Goal: Register for event/course

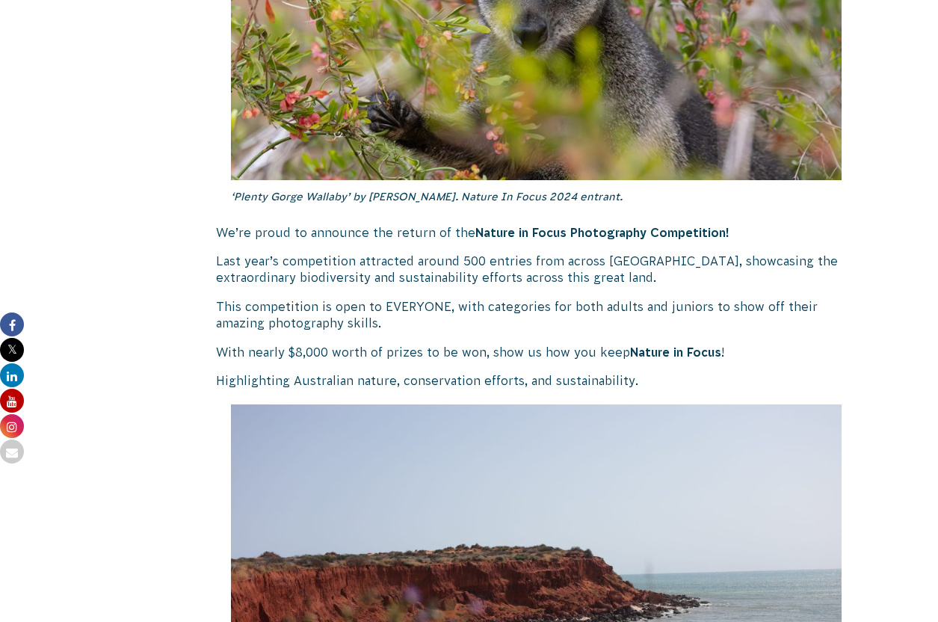
scroll to position [764, 0]
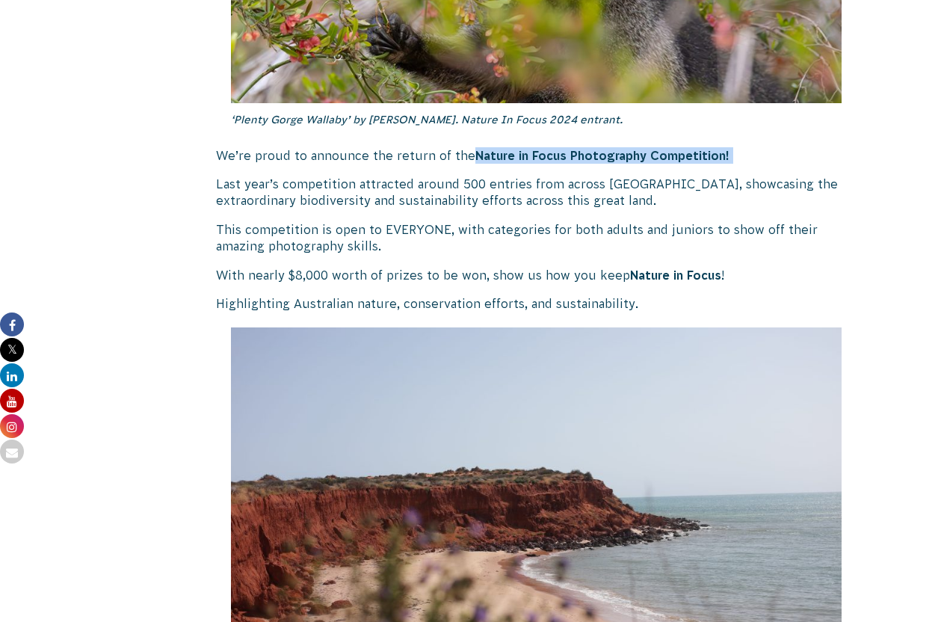
drag, startPoint x: 309, startPoint y: 167, endPoint x: 464, endPoint y: 158, distance: 154.9
click at [464, 158] on p "We’re proud to announce the return of the Nature in Focus Photography Competiti…" at bounding box center [536, 155] width 641 height 16
drag, startPoint x: 437, startPoint y: 156, endPoint x: 350, endPoint y: 154, distance: 86.7
click at [350, 154] on p "We’re proud to announce the return of the Nature in Focus Photography Competiti…" at bounding box center [536, 155] width 641 height 16
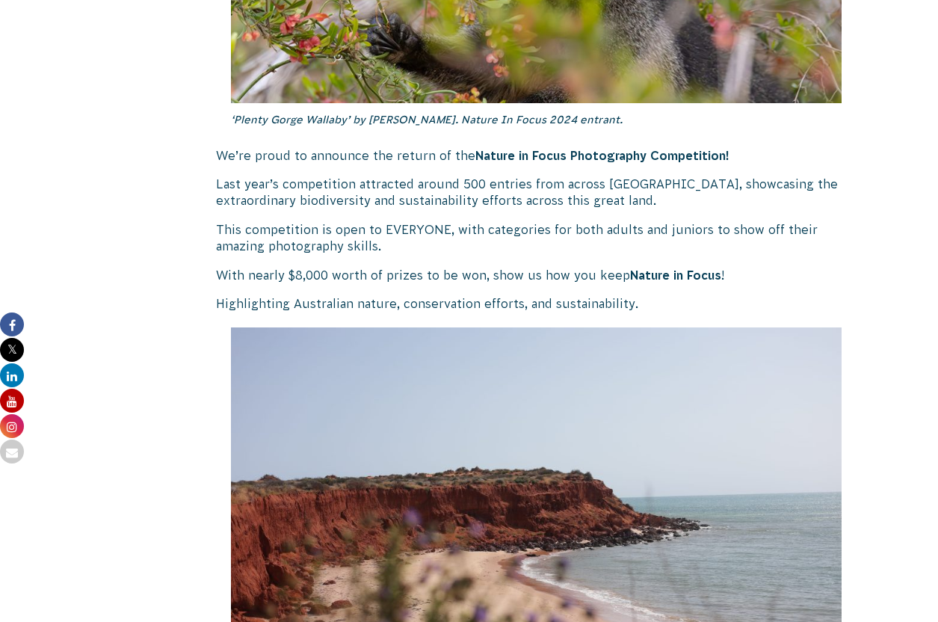
drag, startPoint x: 350, startPoint y: 154, endPoint x: 389, endPoint y: 161, distance: 38.7
click at [351, 155] on p "We’re proud to announce the return of the Nature in Focus Photography Competiti…" at bounding box center [536, 155] width 641 height 16
drag, startPoint x: 481, startPoint y: 161, endPoint x: 596, endPoint y: 169, distance: 114.6
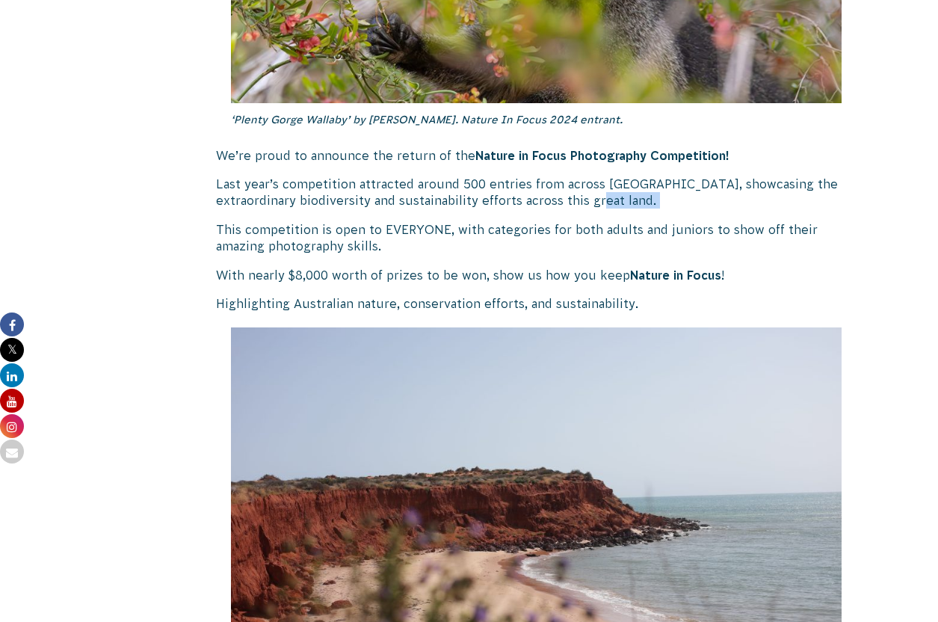
drag, startPoint x: 567, startPoint y: 200, endPoint x: 597, endPoint y: 214, distance: 33.1
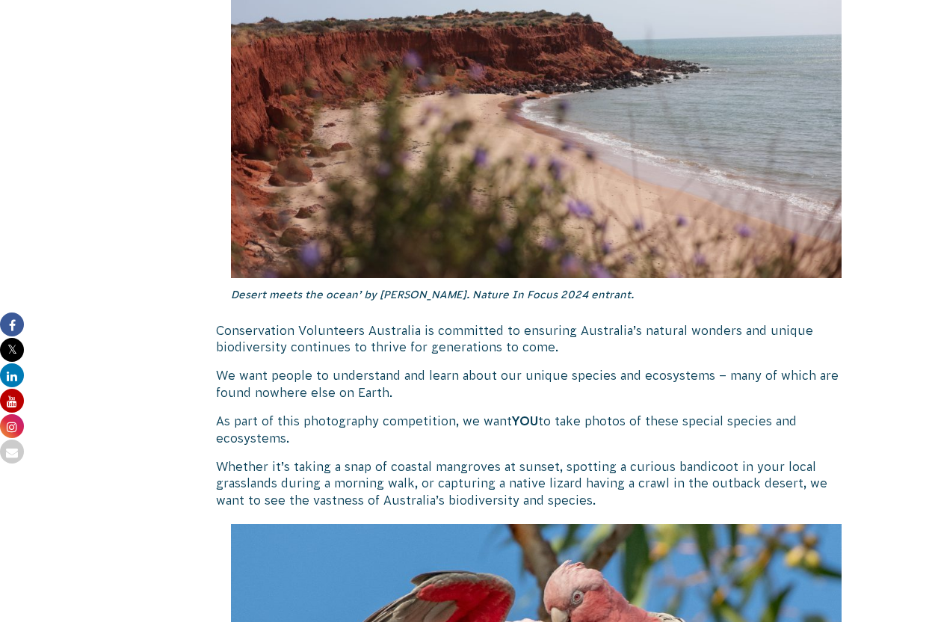
scroll to position [1297, 0]
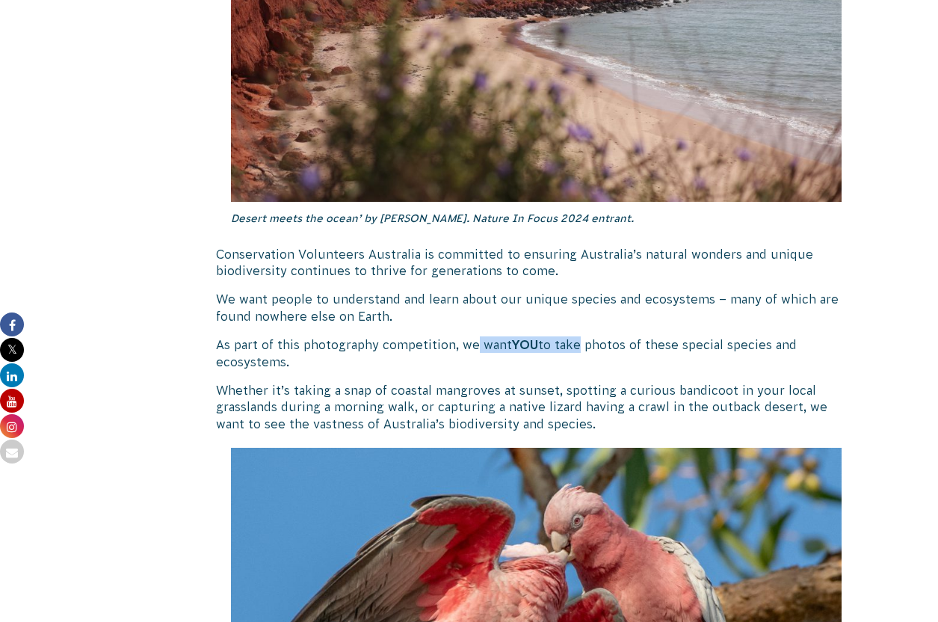
drag, startPoint x: 579, startPoint y: 338, endPoint x: 477, endPoint y: 338, distance: 102.4
click at [477, 338] on p "As part of this photography competition, we want YOU to take photos of these sp…" at bounding box center [536, 353] width 641 height 34
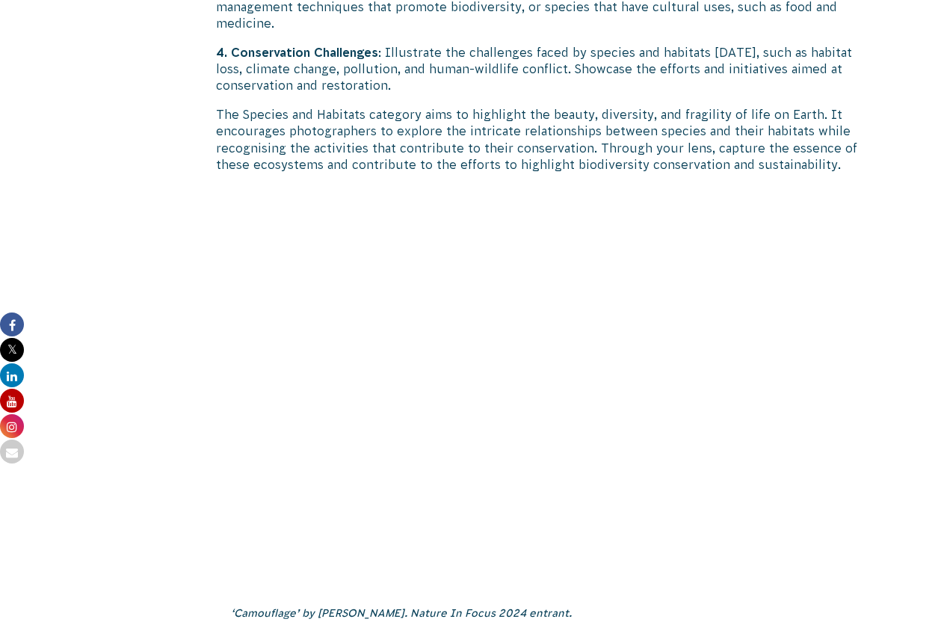
scroll to position [5696, 0]
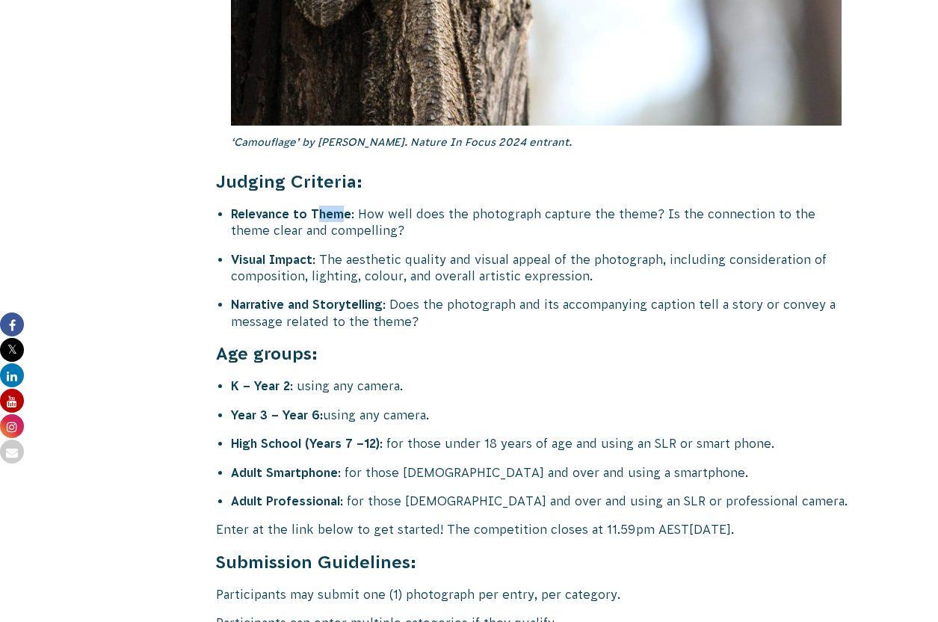
drag, startPoint x: 324, startPoint y: 159, endPoint x: 339, endPoint y: 155, distance: 16.1
click at [339, 207] on strong "Relevance to Theme" at bounding box center [291, 213] width 120 height 13
click at [340, 207] on strong "Relevance to Theme" at bounding box center [291, 213] width 120 height 13
drag, startPoint x: 350, startPoint y: 155, endPoint x: 511, endPoint y: 160, distance: 160.7
click at [511, 205] on li "Relevance to Theme : How well does the photograph capture the theme? Is the con…" at bounding box center [544, 222] width 626 height 34
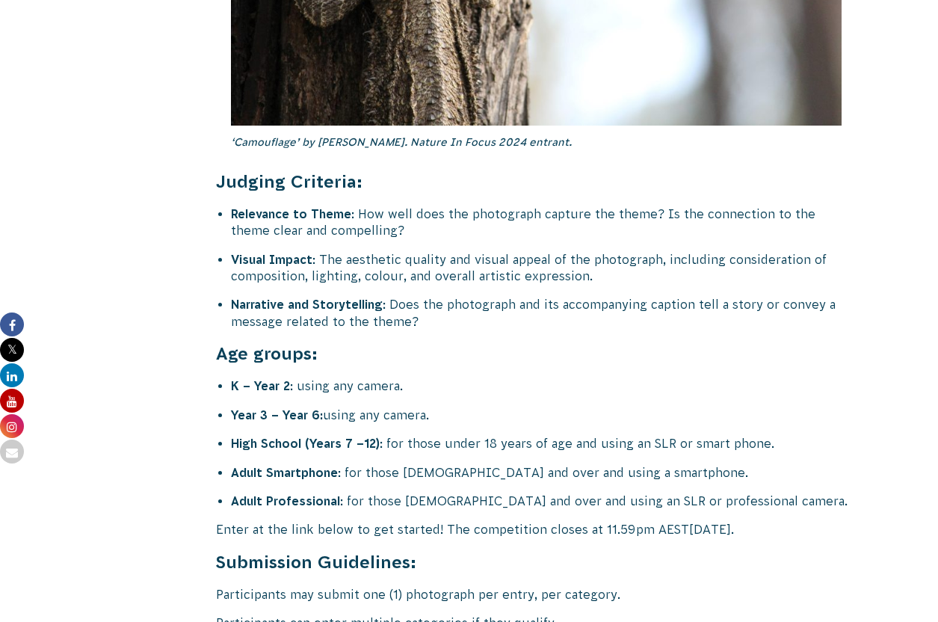
click at [512, 205] on li "Relevance to Theme : How well does the photograph capture the theme? Is the con…" at bounding box center [544, 222] width 626 height 34
drag, startPoint x: 629, startPoint y: 172, endPoint x: 748, endPoint y: 181, distance: 119.1
click at [741, 205] on li "Relevance to Theme : How well does the photograph capture the theme? Is the con…" at bounding box center [544, 222] width 626 height 34
drag, startPoint x: 748, startPoint y: 181, endPoint x: 746, endPoint y: 205, distance: 24.0
click at [748, 205] on li "Relevance to Theme : How well does the photograph capture the theme? Is the con…" at bounding box center [544, 222] width 626 height 34
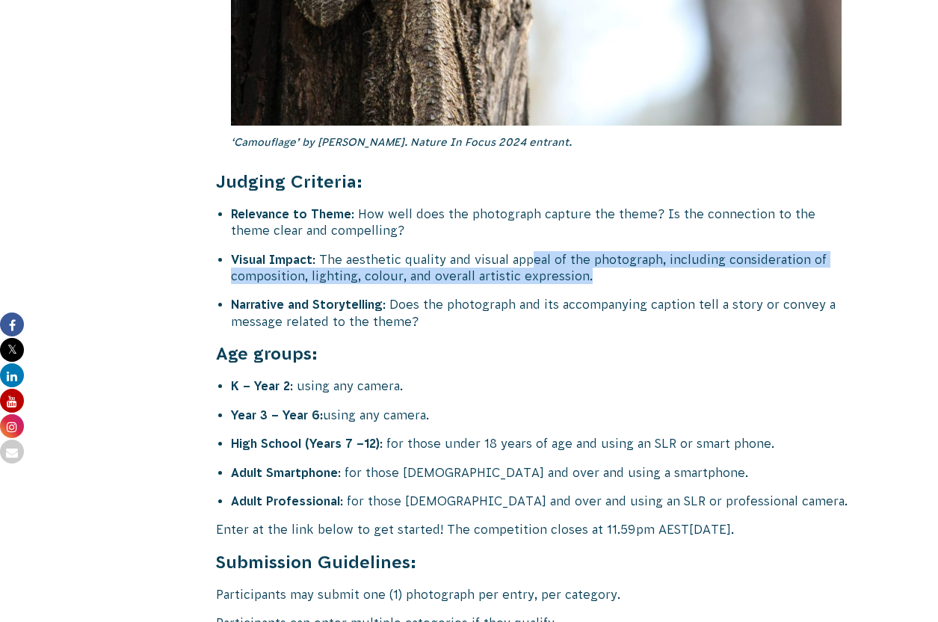
drag, startPoint x: 746, startPoint y: 226, endPoint x: 518, endPoint y: 214, distance: 228.9
click at [531, 251] on li "Visual Impact : The aesthetic quality and visual appeal of the photograph, incl…" at bounding box center [544, 268] width 626 height 34
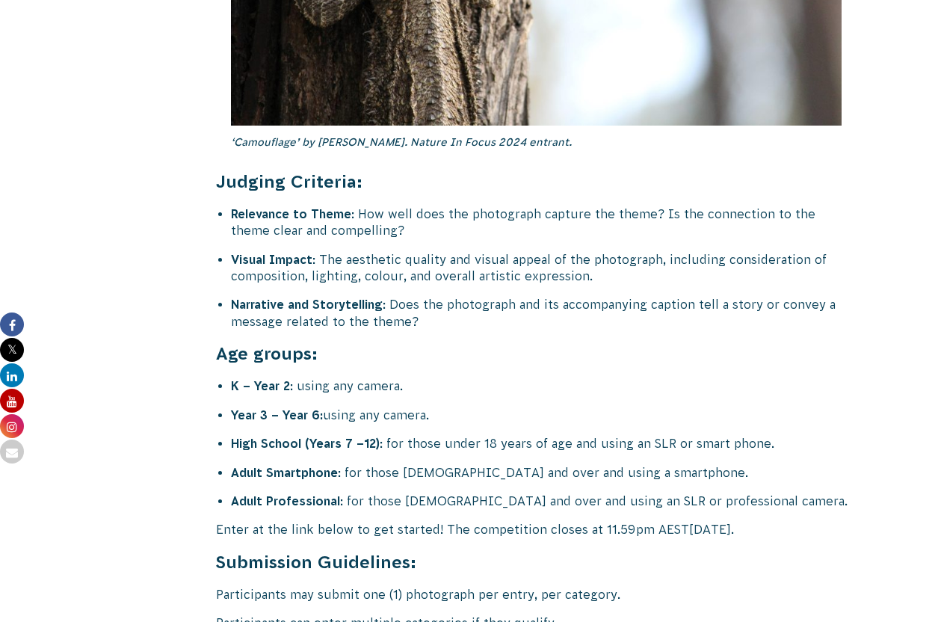
drag, startPoint x: 516, startPoint y: 214, endPoint x: 473, endPoint y: 205, distance: 43.5
click at [516, 251] on li "Visual Impact : The aesthetic quality and visual appeal of the photograph, incl…" at bounding box center [544, 268] width 626 height 34
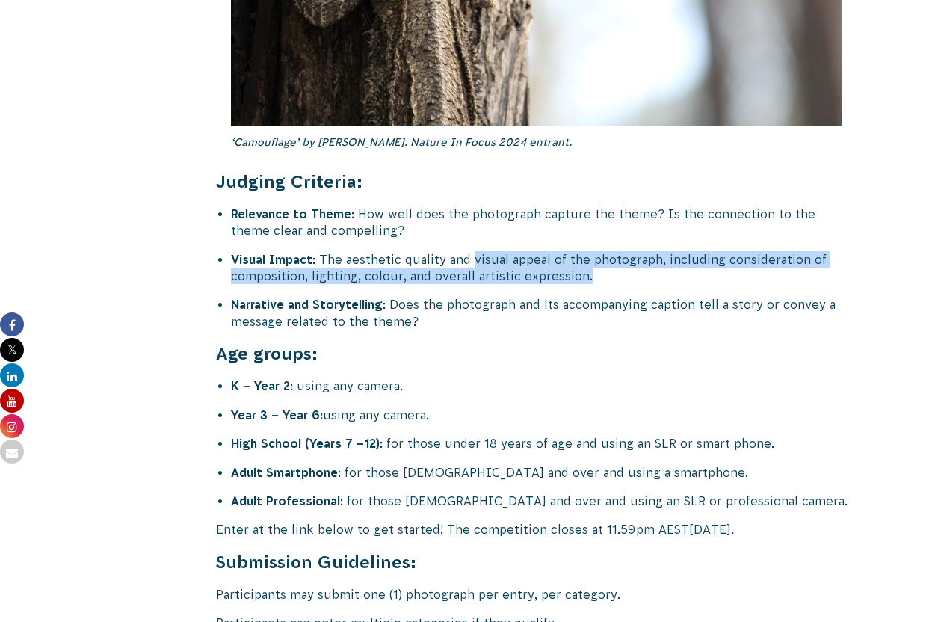
drag, startPoint x: 473, startPoint y: 205, endPoint x: 586, endPoint y: 239, distance: 117.7
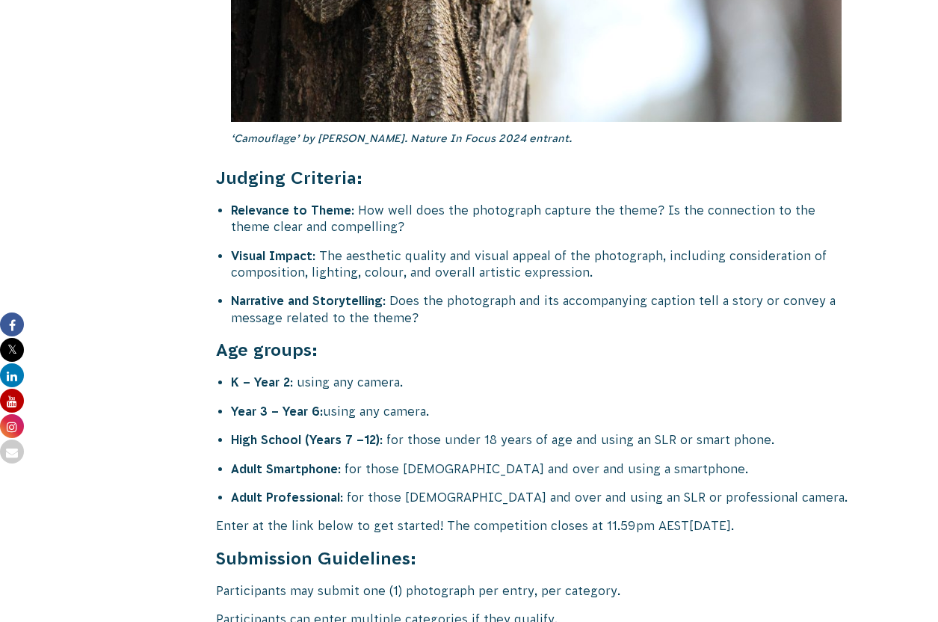
scroll to position [5710, 0]
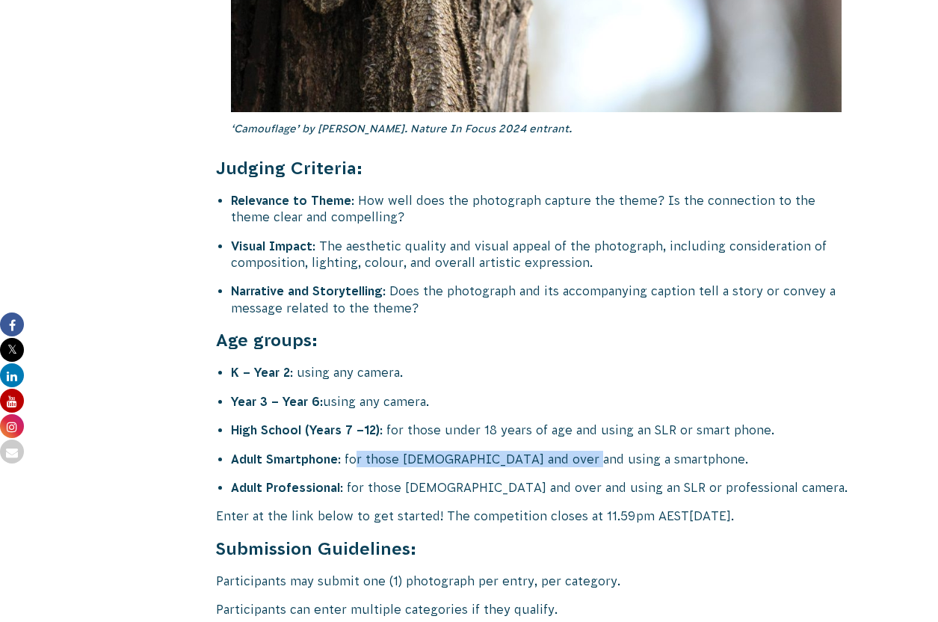
drag, startPoint x: 557, startPoint y: 405, endPoint x: 356, endPoint y: 409, distance: 201.1
click at [356, 451] on li "Adult Smartphone : for those 18 years old and over and using a smartphone." at bounding box center [544, 459] width 626 height 16
drag, startPoint x: 445, startPoint y: 406, endPoint x: 501, endPoint y: 401, distance: 56.4
click at [501, 451] on li "Adult Smartphone : for those 18 years old and over and using a smartphone." at bounding box center [544, 459] width 626 height 16
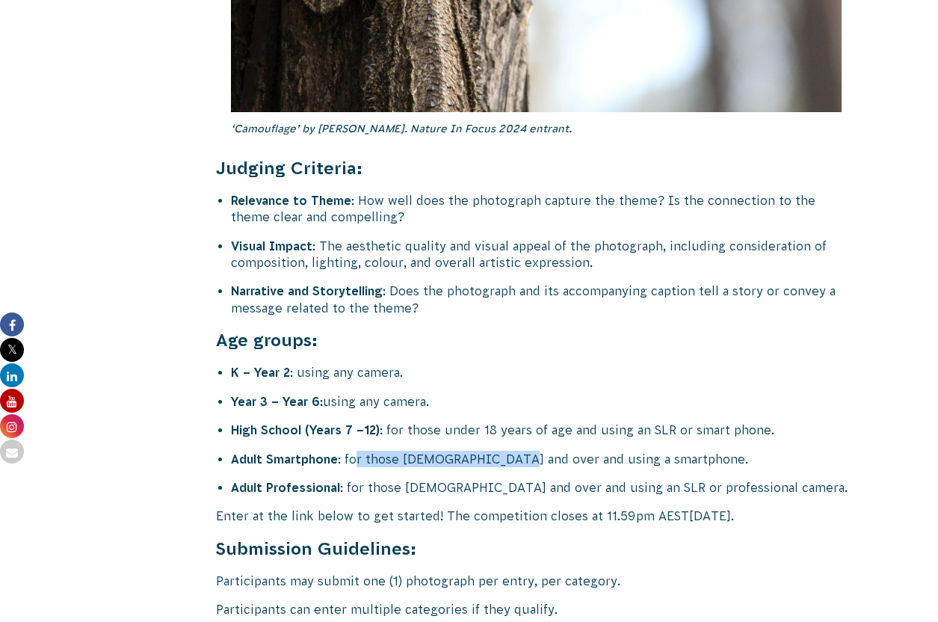
click at [501, 451] on li "Adult Smartphone : for those 18 years old and over and using a smartphone." at bounding box center [544, 459] width 626 height 16
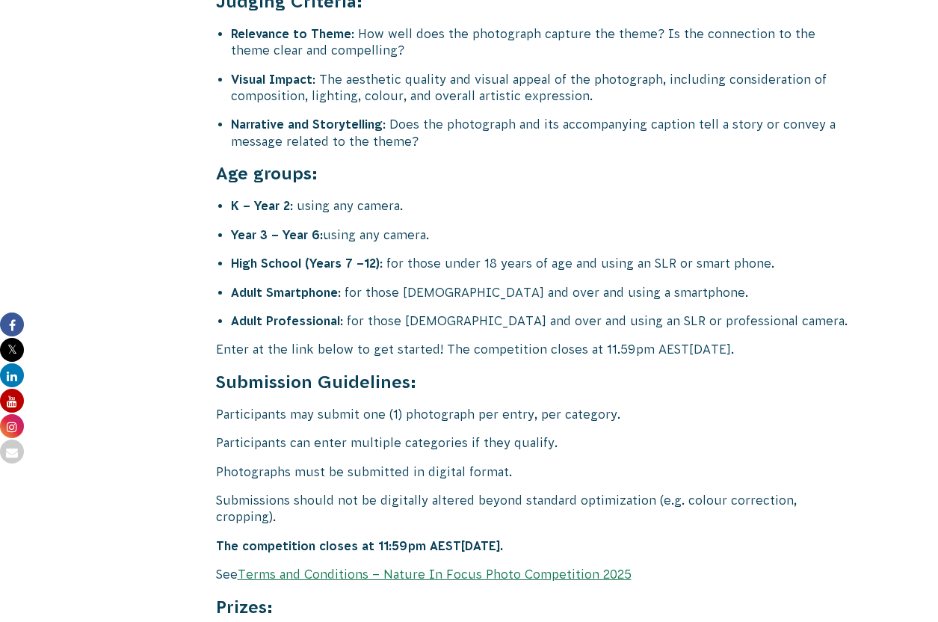
scroll to position [5953, 0]
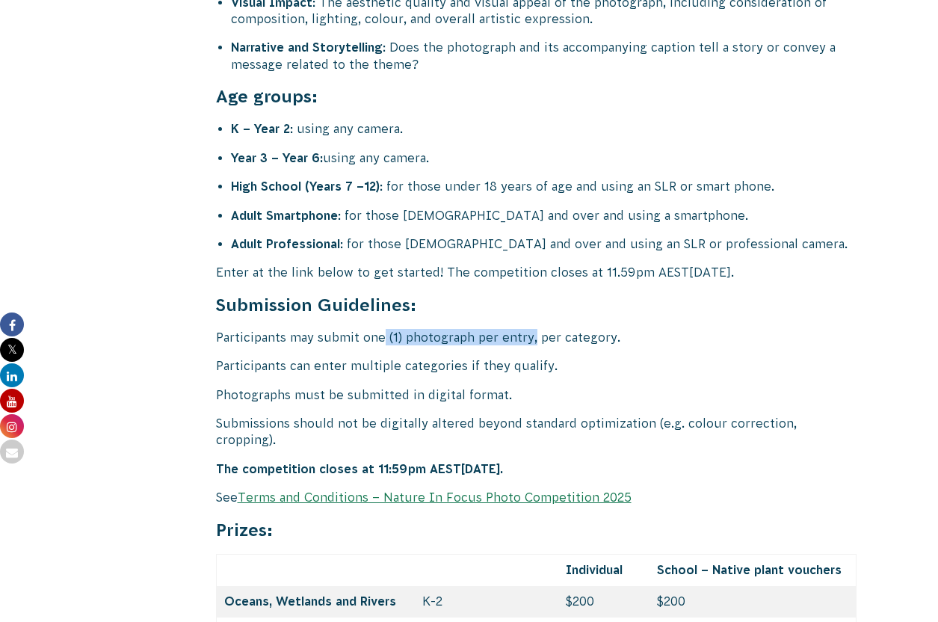
drag, startPoint x: 380, startPoint y: 287, endPoint x: 535, endPoint y: 292, distance: 154.8
click at [535, 329] on p "Participants may submit one (1) photograph per entry, per category." at bounding box center [536, 337] width 641 height 16
drag, startPoint x: 446, startPoint y: 323, endPoint x: 366, endPoint y: 328, distance: 80.1
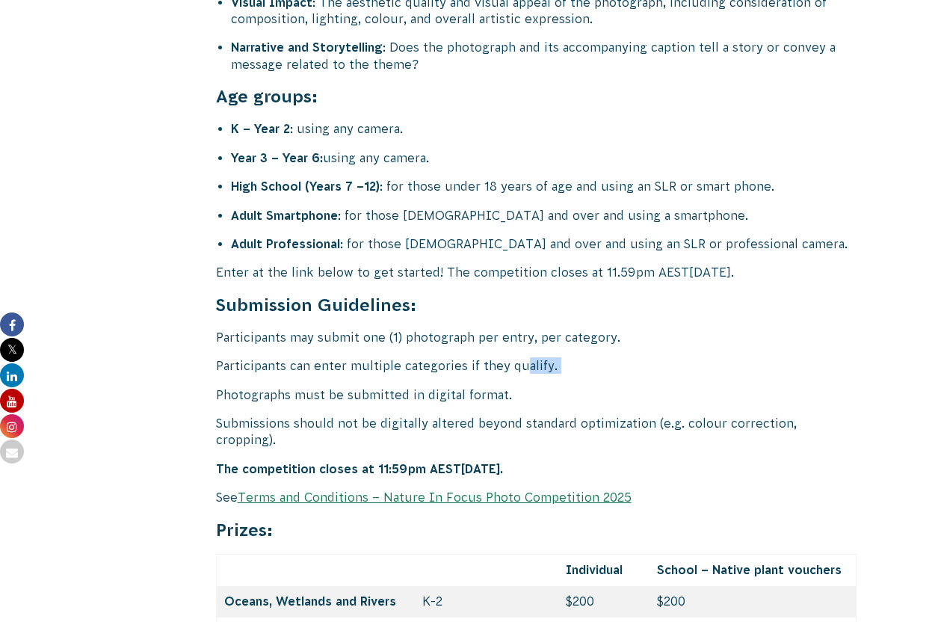
drag, startPoint x: 364, startPoint y: 351, endPoint x: 479, endPoint y: 351, distance: 115.1
click at [473, 386] on p "Photographs must be submitted in digital format." at bounding box center [536, 394] width 641 height 16
click at [479, 386] on p "Photographs must be submitted in digital format." at bounding box center [536, 394] width 641 height 16
drag, startPoint x: 404, startPoint y: 380, endPoint x: 295, endPoint y: 378, distance: 108.4
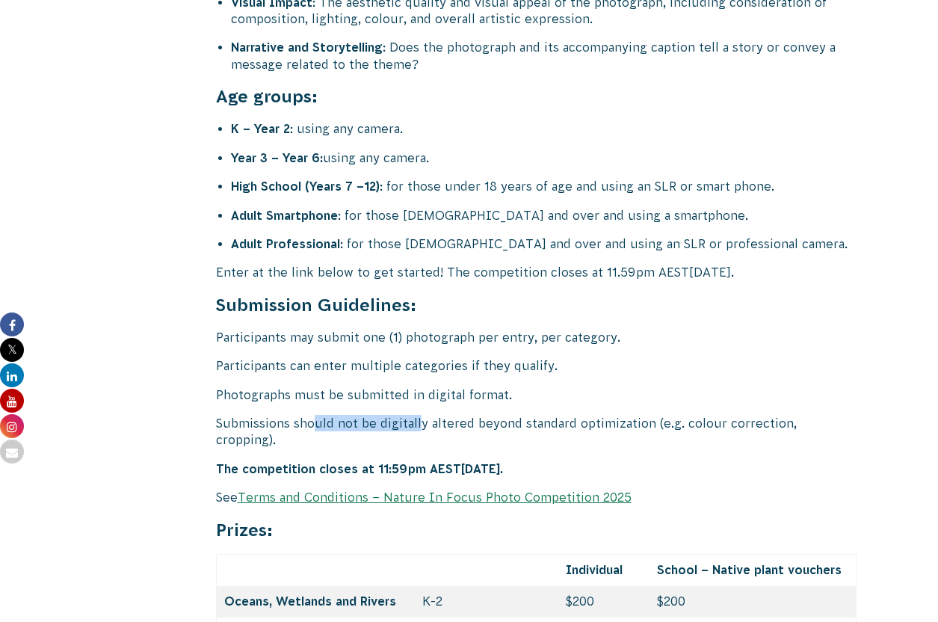
click at [311, 415] on p "Submissions should not be digitally altered beyond standard optimization (e.g. …" at bounding box center [536, 432] width 641 height 34
click at [294, 415] on p "Submissions should not be digitally altered beyond standard optimization (e.g. …" at bounding box center [536, 432] width 641 height 34
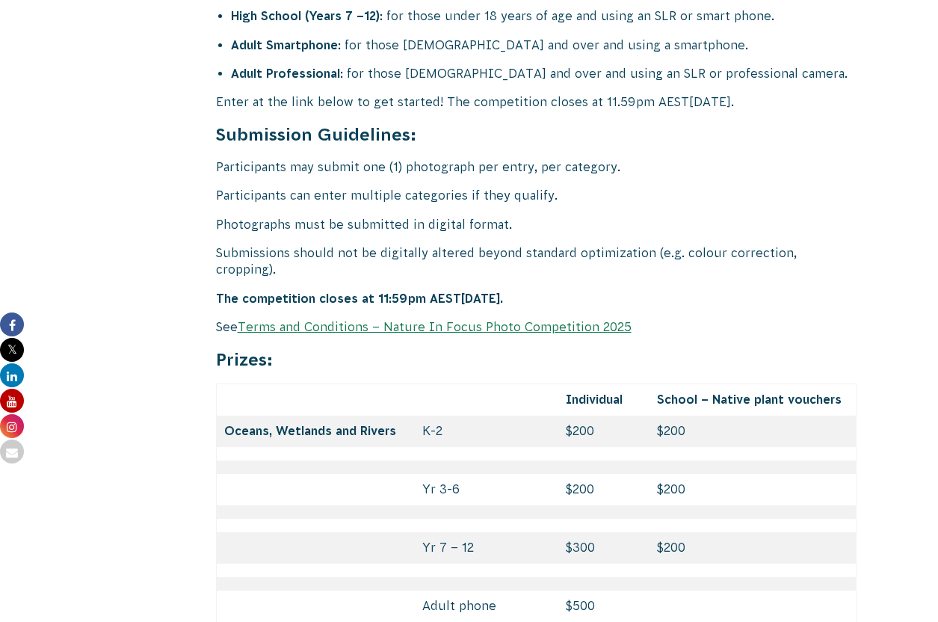
scroll to position [6283, 0]
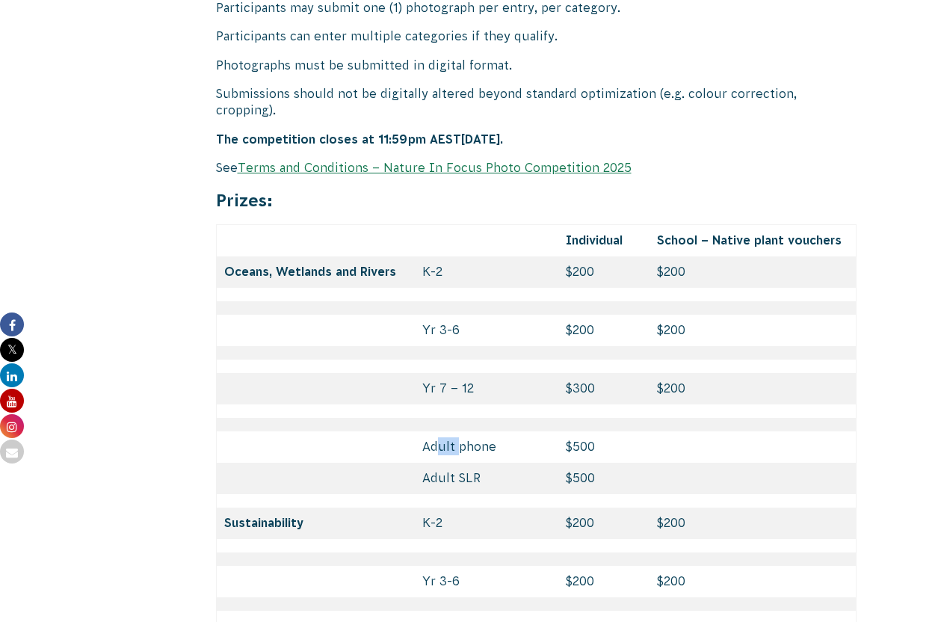
drag, startPoint x: 448, startPoint y: 375, endPoint x: 435, endPoint y: 376, distance: 13.5
click at [435, 431] on td "Adult phone" at bounding box center [486, 446] width 143 height 31
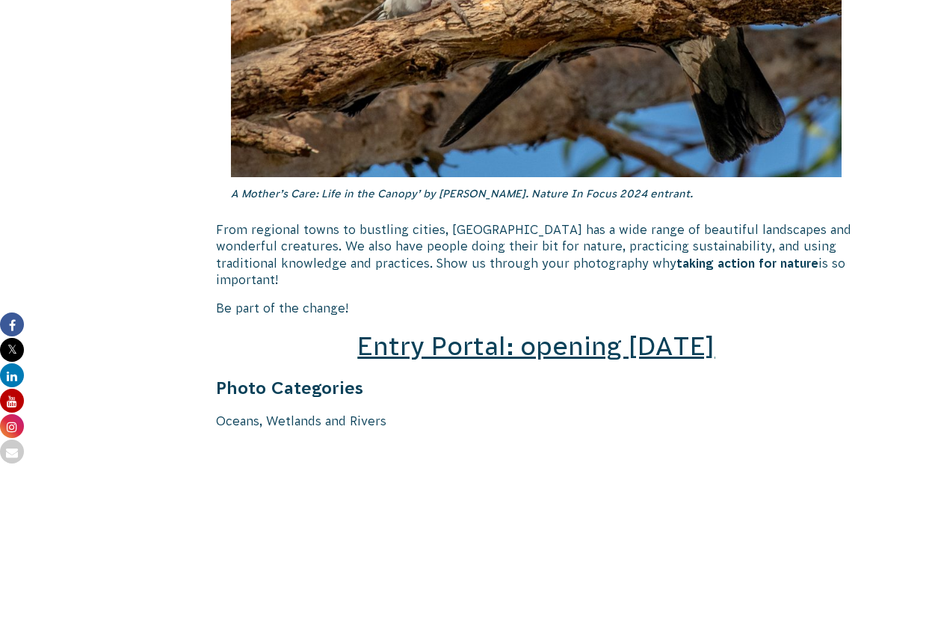
scroll to position [2060, 0]
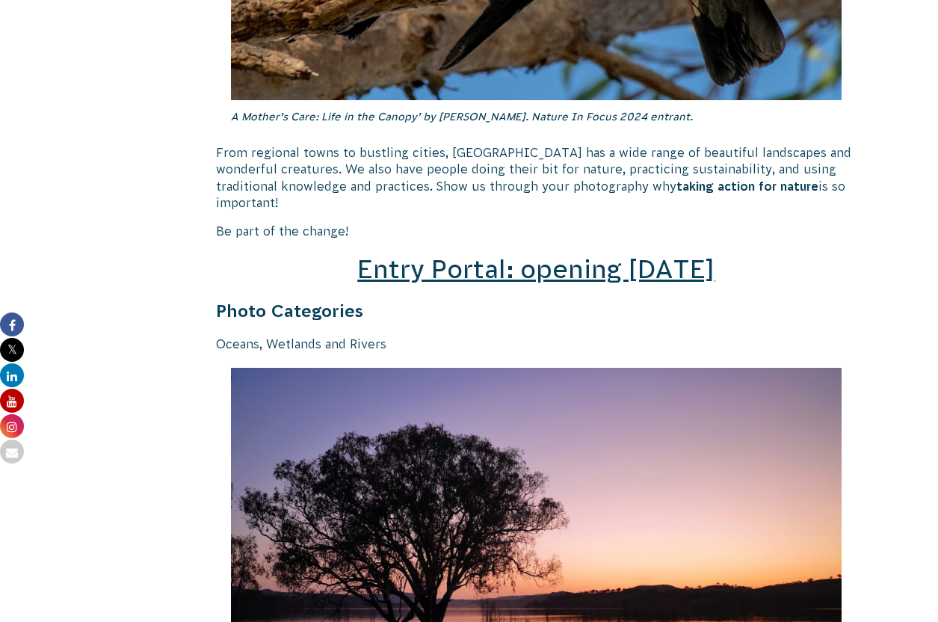
click at [481, 255] on span "Entry Portal: opening [DATE]" at bounding box center [535, 269] width 357 height 28
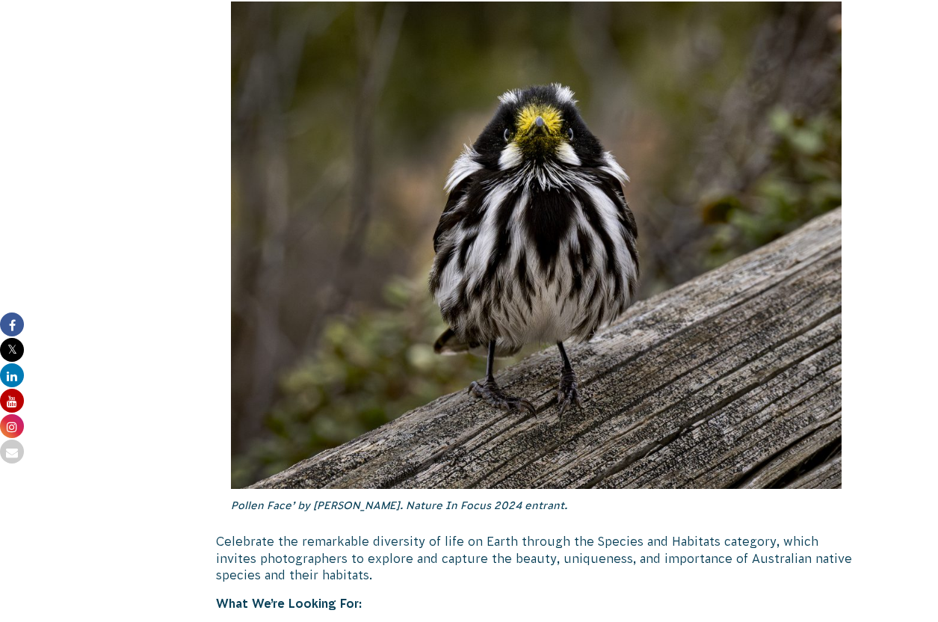
scroll to position [4759, 0]
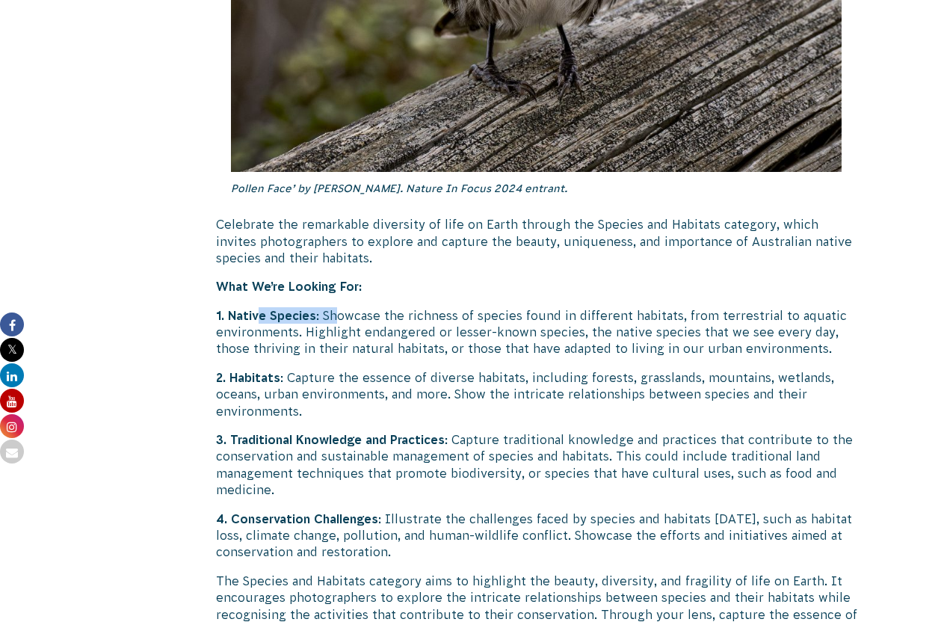
drag, startPoint x: 282, startPoint y: 270, endPoint x: 343, endPoint y: 272, distance: 61.3
click at [339, 307] on p "1. Native Species : Showcase the richness of species found in different habitat…" at bounding box center [536, 332] width 641 height 50
click at [344, 307] on p "1. Native Species : Showcase the richness of species found in different habitat…" at bounding box center [536, 332] width 641 height 50
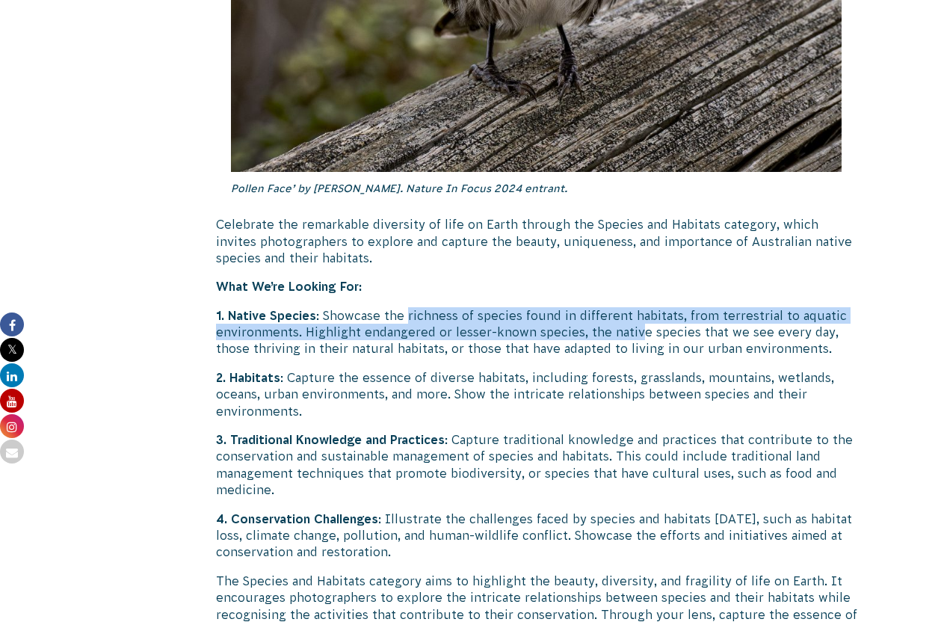
drag, startPoint x: 408, startPoint y: 268, endPoint x: 647, endPoint y: 276, distance: 239.3
click at [638, 307] on p "1. Native Species : Showcase the richness of species found in different habitat…" at bounding box center [536, 332] width 641 height 50
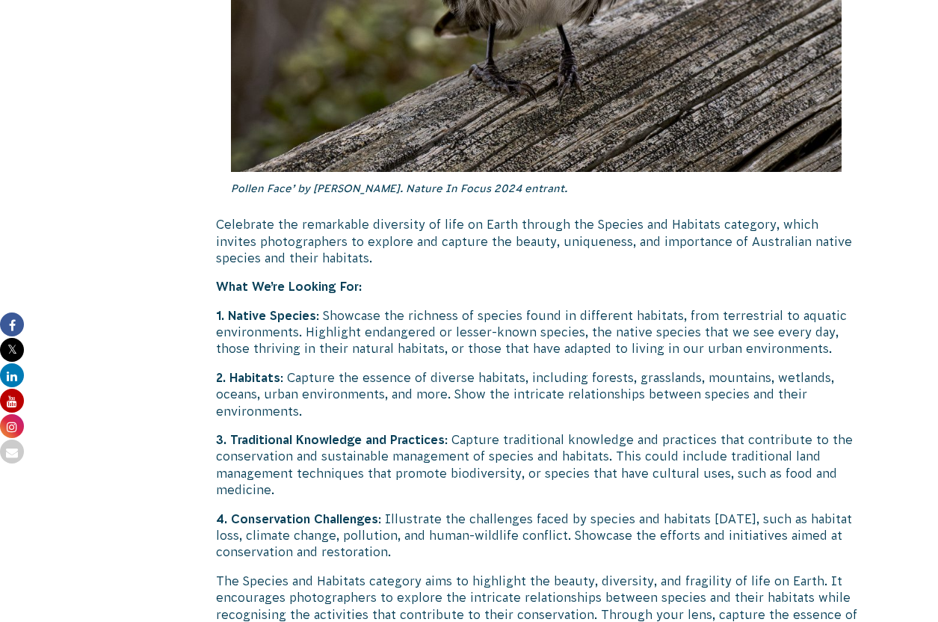
click at [647, 307] on p "1. Native Species : Showcase the richness of species found in different habitat…" at bounding box center [536, 332] width 641 height 50
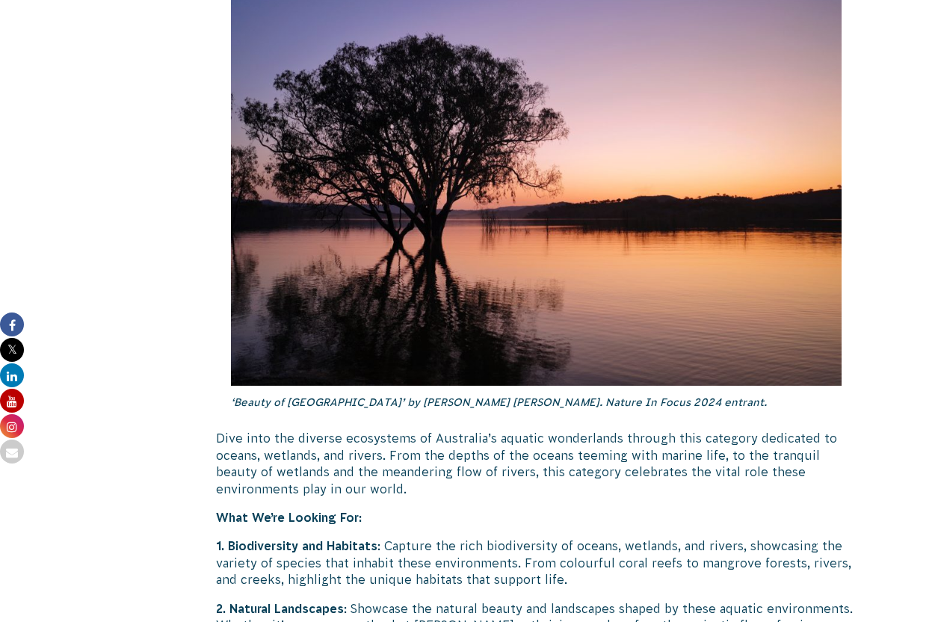
scroll to position [2459, 0]
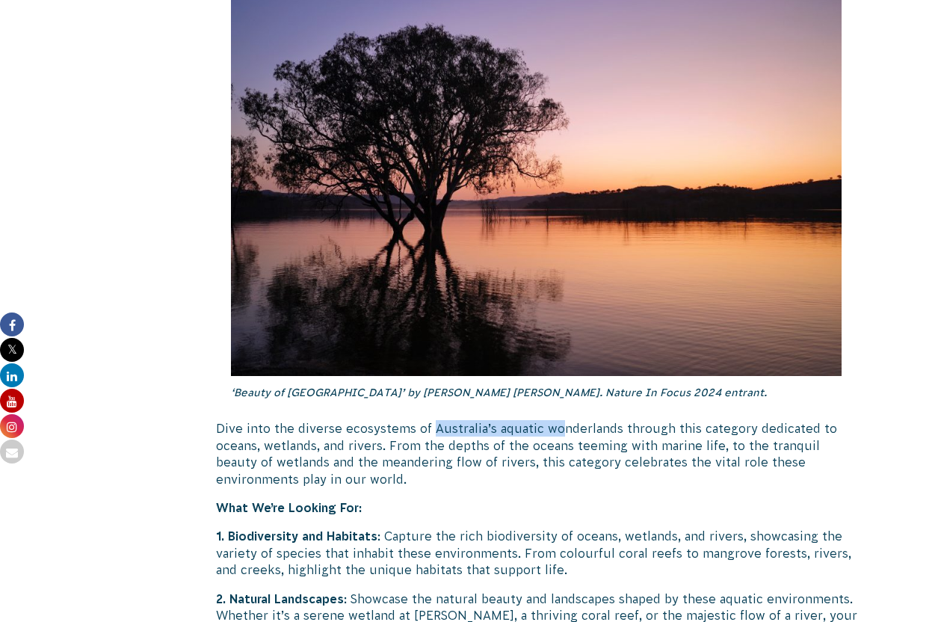
drag, startPoint x: 430, startPoint y: 417, endPoint x: 561, endPoint y: 412, distance: 130.8
click at [561, 420] on p "Dive into the diverse ecosystems of Australia’s aquatic wonderlands through thi…" at bounding box center [536, 453] width 641 height 67
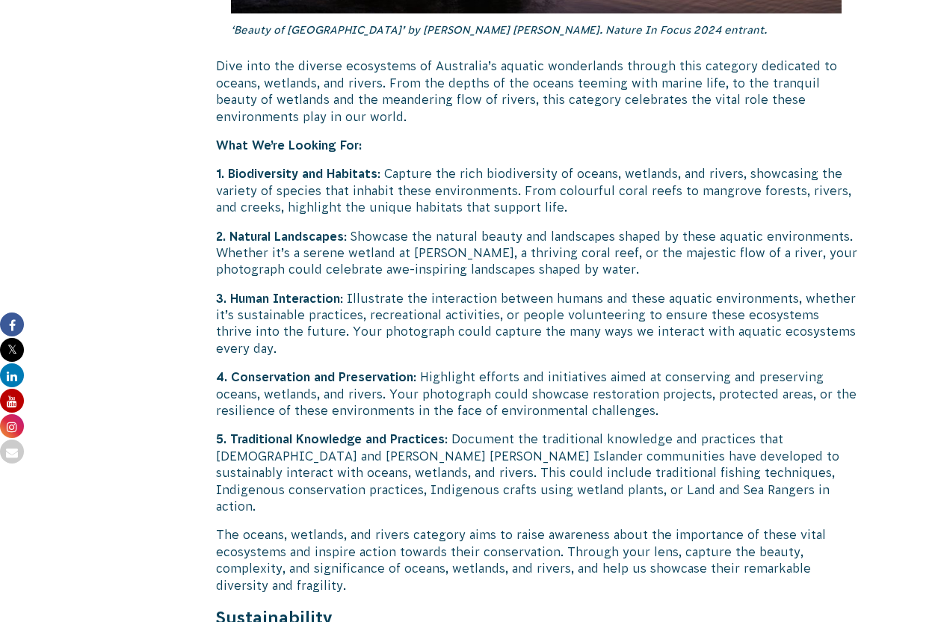
scroll to position [2822, 0]
drag, startPoint x: 331, startPoint y: 164, endPoint x: 505, endPoint y: 158, distance: 174.2
click at [505, 164] on p "1. Biodiversity and Habitats : Capture the rich biodiversity of oceans, wetland…" at bounding box center [536, 189] width 641 height 50
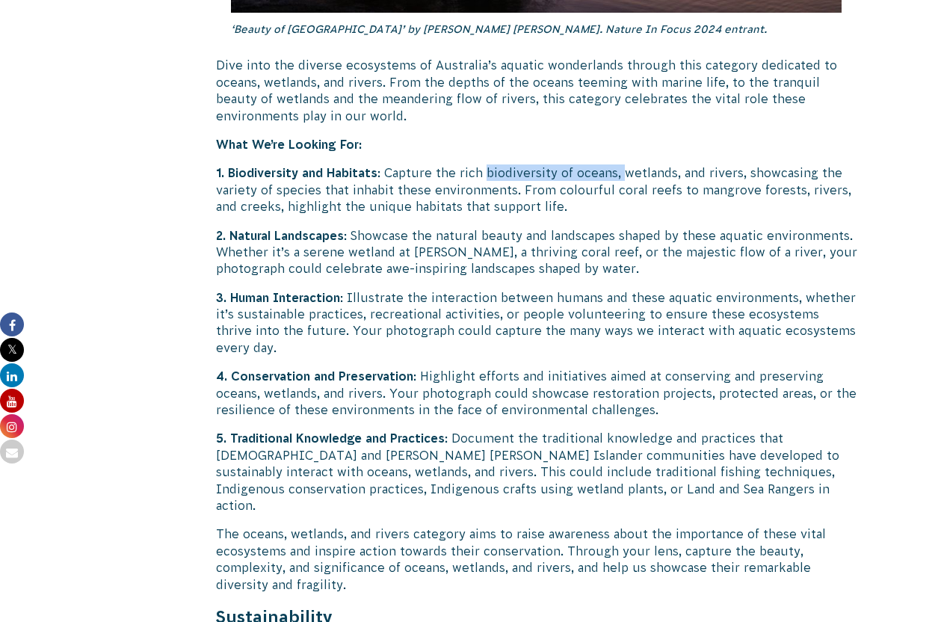
drag, startPoint x: 488, startPoint y: 158, endPoint x: 620, endPoint y: 155, distance: 132.3
click at [620, 164] on p "1. Biodiversity and Habitats : Capture the rich biodiversity of oceans, wetland…" at bounding box center [536, 189] width 641 height 50
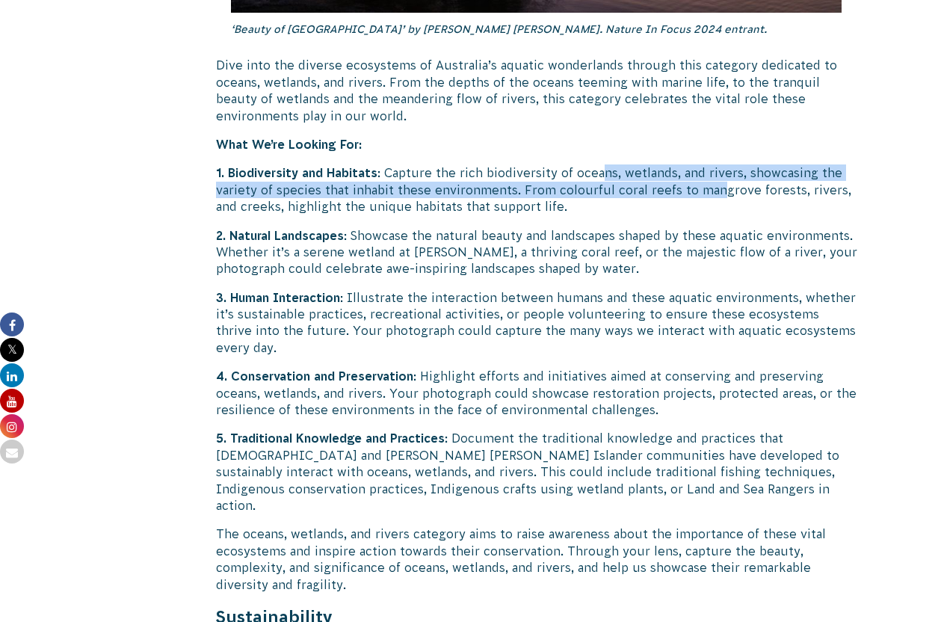
drag, startPoint x: 598, startPoint y: 157, endPoint x: 719, endPoint y: 176, distance: 122.6
click at [719, 176] on p "1. Biodiversity and Habitats : Capture the rich biodiversity of oceans, wetland…" at bounding box center [536, 189] width 641 height 50
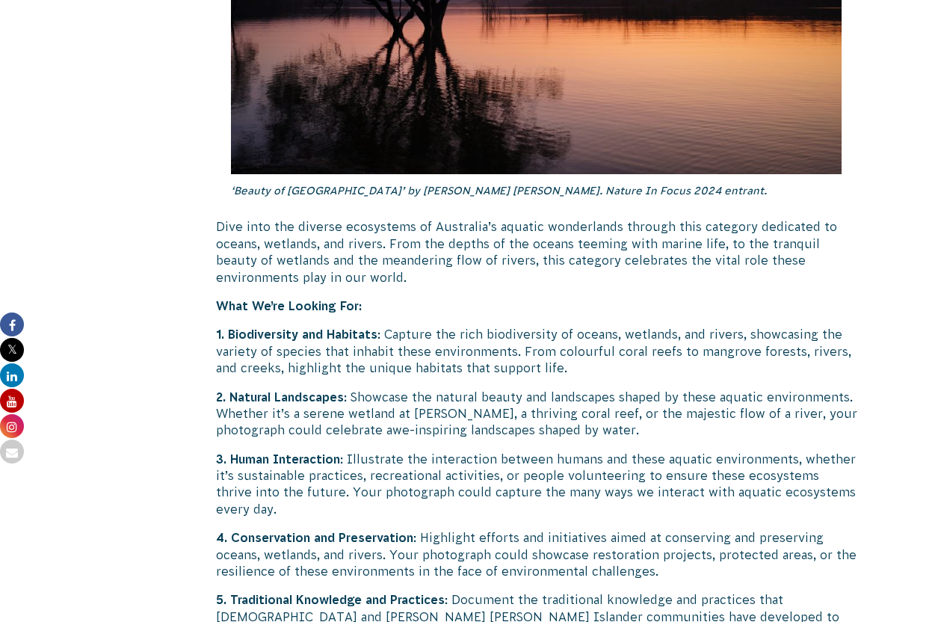
scroll to position [2671, 0]
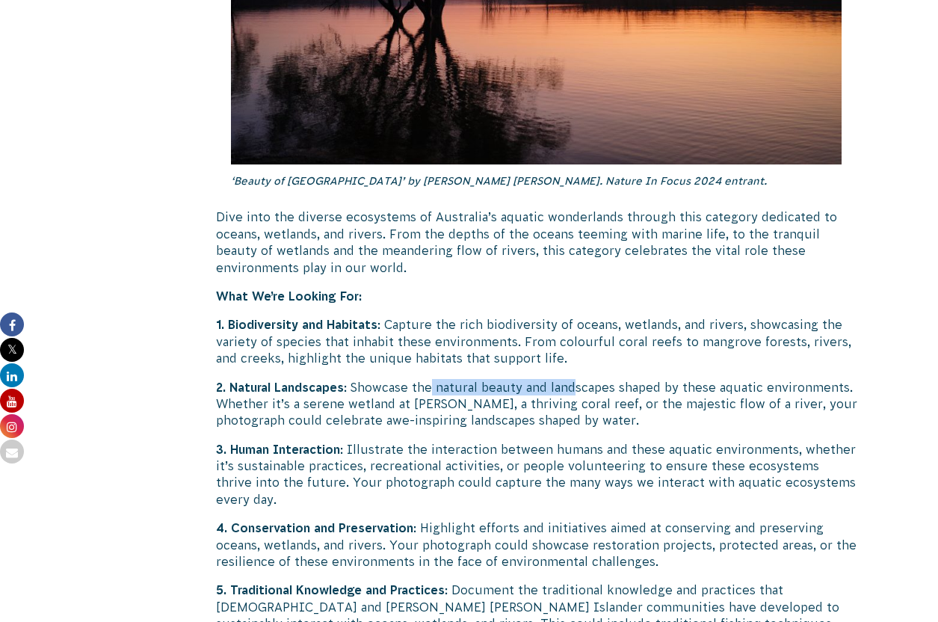
drag, startPoint x: 434, startPoint y: 363, endPoint x: 578, endPoint y: 369, distance: 144.3
click at [578, 379] on p "2. Natural Landscapes : Showcase the natural beauty and landscapes shaped by th…" at bounding box center [536, 404] width 641 height 50
drag, startPoint x: 569, startPoint y: 371, endPoint x: 760, endPoint y: 369, distance: 191.3
click at [760, 379] on p "2. Natural Landscapes : Showcase the natural beauty and landscapes shaped by th…" at bounding box center [536, 404] width 641 height 50
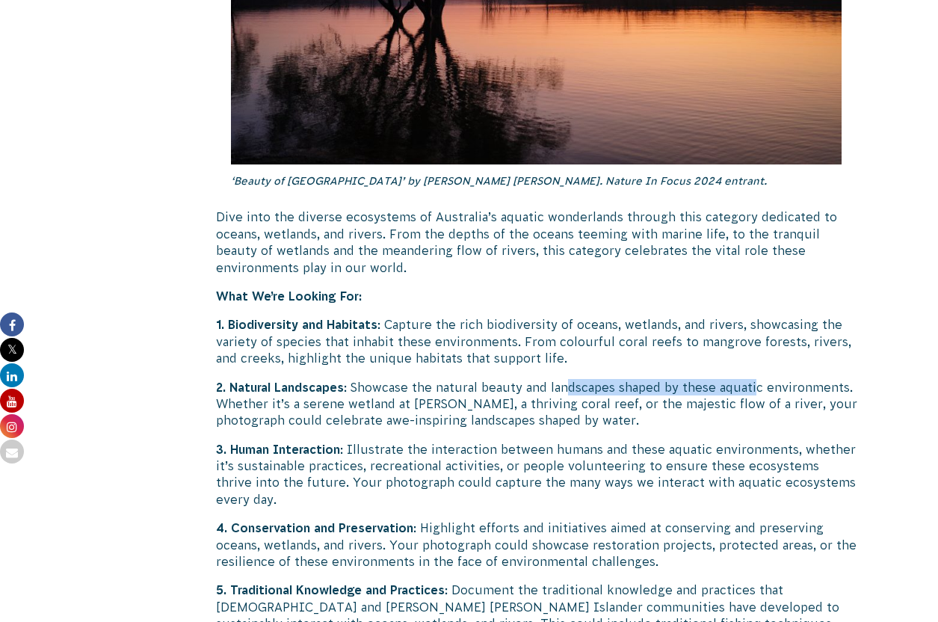
click at [760, 379] on p "2. Natural Landscapes : Showcase the natural beauty and landscapes shaped by th…" at bounding box center [536, 404] width 641 height 50
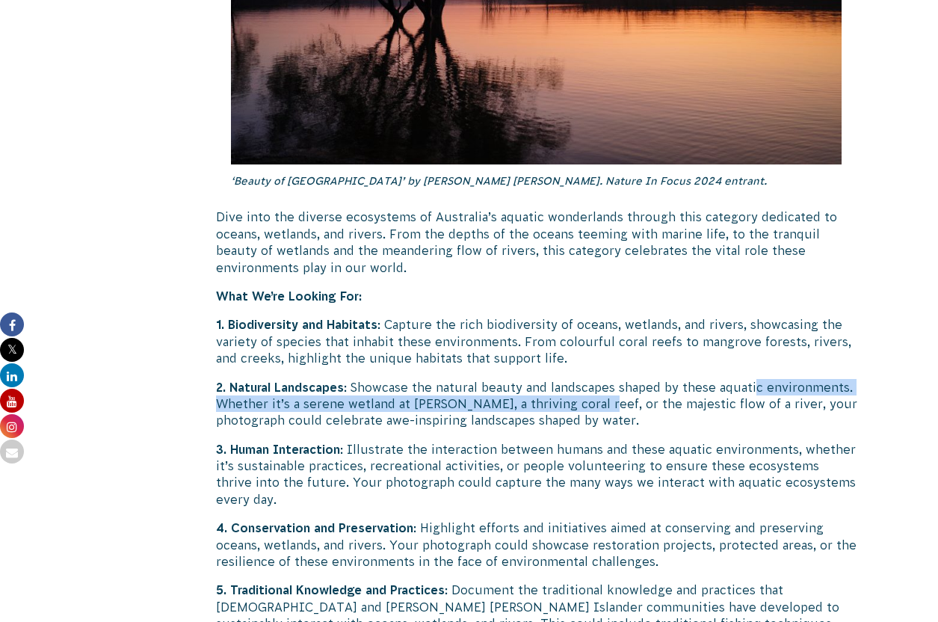
drag, startPoint x: 708, startPoint y: 374, endPoint x: 590, endPoint y: 383, distance: 118.4
click at [590, 383] on p "2. Natural Landscapes : Showcase the natural beauty and landscapes shaped by th…" at bounding box center [536, 404] width 641 height 50
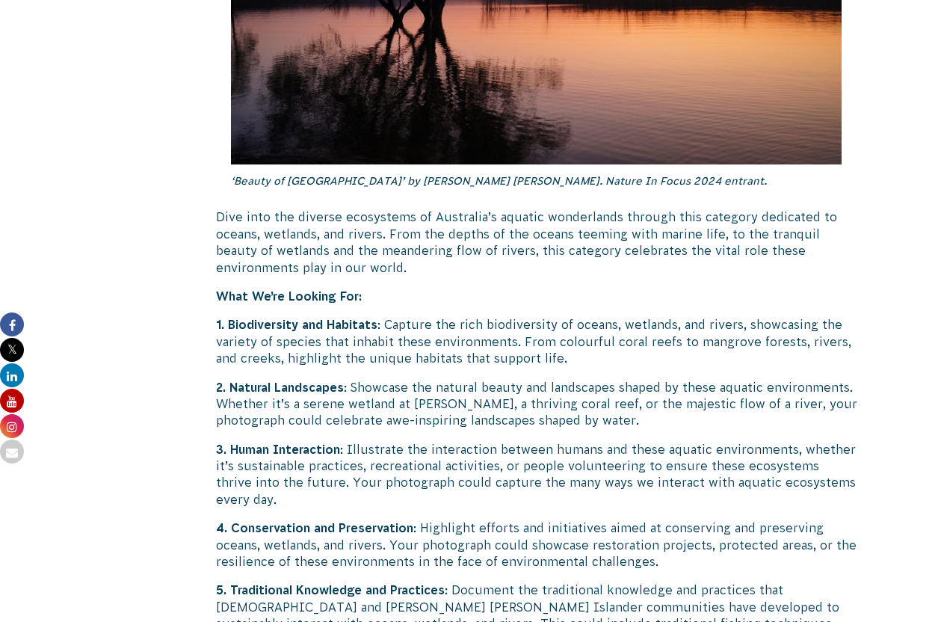
drag, startPoint x: 590, startPoint y: 383, endPoint x: 531, endPoint y: 392, distance: 59.1
click at [590, 383] on p "2. Natural Landscapes : Showcase the natural beauty and landscapes shaped by th…" at bounding box center [536, 404] width 641 height 50
drag, startPoint x: 525, startPoint y: 392, endPoint x: 383, endPoint y: 394, distance: 142.0
click at [383, 394] on p "2. Natural Landscapes : Showcase the natural beauty and landscapes shaped by th…" at bounding box center [536, 404] width 641 height 50
drag, startPoint x: 383, startPoint y: 394, endPoint x: 327, endPoint y: 389, distance: 57.0
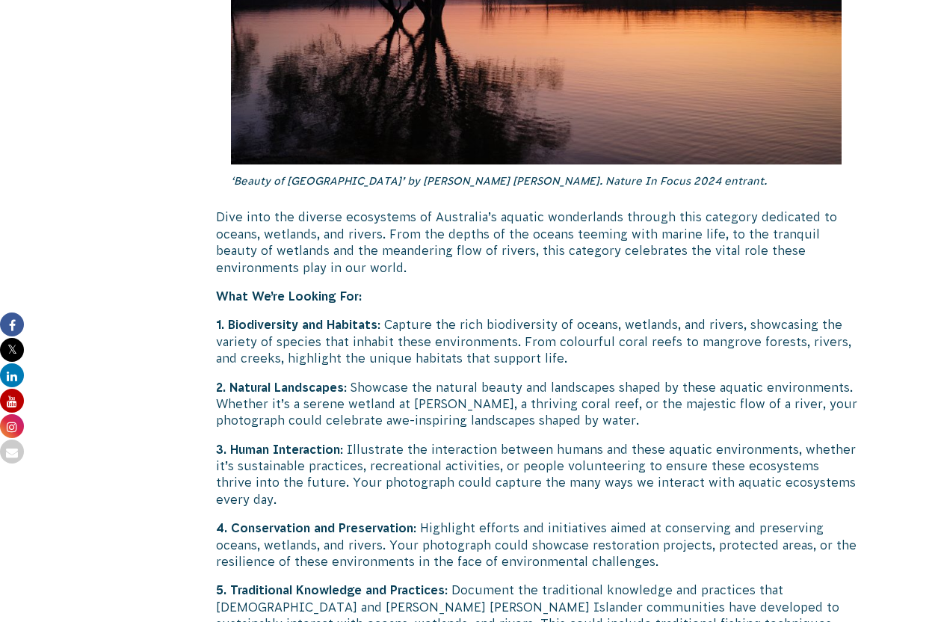
click at [383, 394] on p "2. Natural Landscapes : Showcase the natural beauty and landscapes shaped by th…" at bounding box center [536, 404] width 641 height 50
drag, startPoint x: 356, startPoint y: 385, endPoint x: 573, endPoint y: 381, distance: 216.7
click at [573, 381] on p "2. Natural Landscapes : Showcase the natural beauty and landscapes shaped by th…" at bounding box center [536, 404] width 641 height 50
drag, startPoint x: 498, startPoint y: 389, endPoint x: 658, endPoint y: 387, distance: 159.2
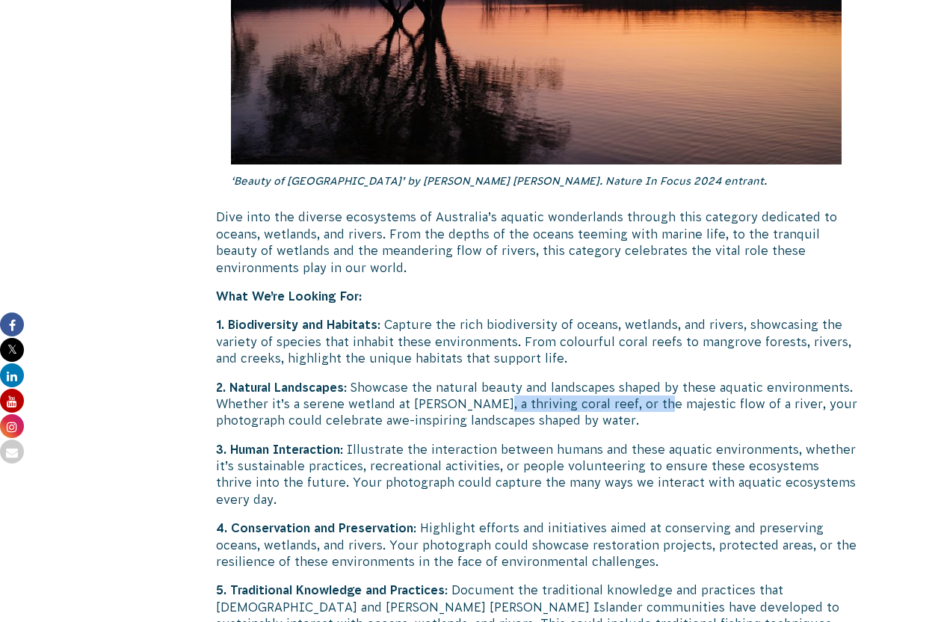
click at [657, 386] on p "2. Natural Landscapes : Showcase the natural beauty and landscapes shaped by th…" at bounding box center [536, 404] width 641 height 50
click at [658, 387] on p "2. Natural Landscapes : Showcase the natural beauty and landscapes shaped by th…" at bounding box center [536, 404] width 641 height 50
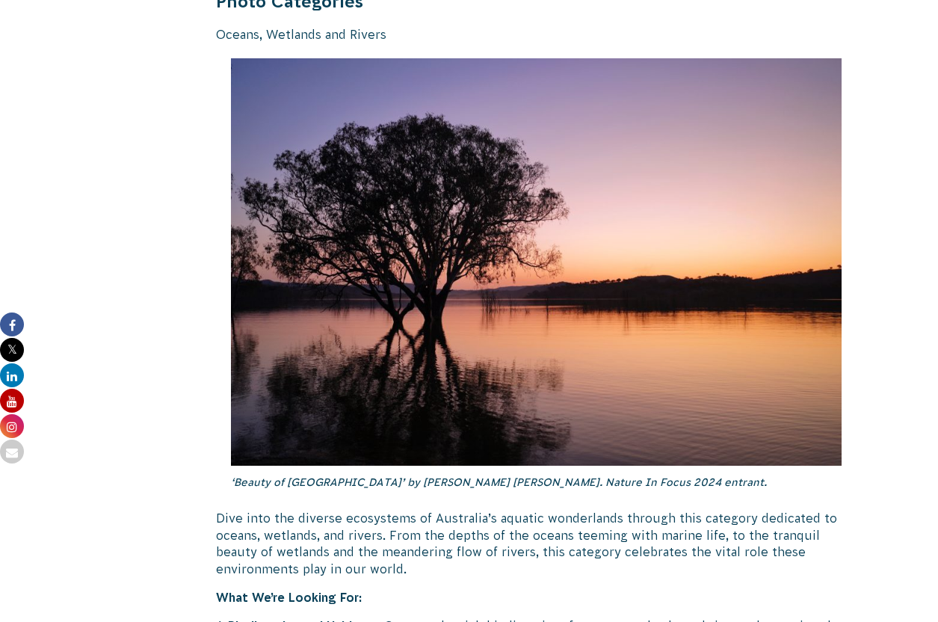
scroll to position [2286, 0]
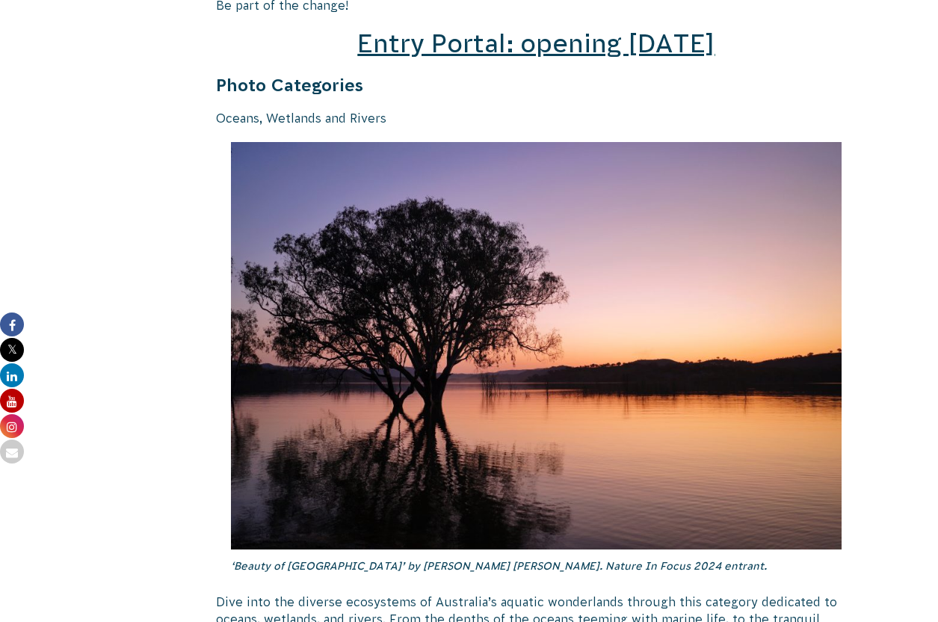
click at [510, 29] on span "Entry Portal: opening [DATE]" at bounding box center [535, 43] width 357 height 28
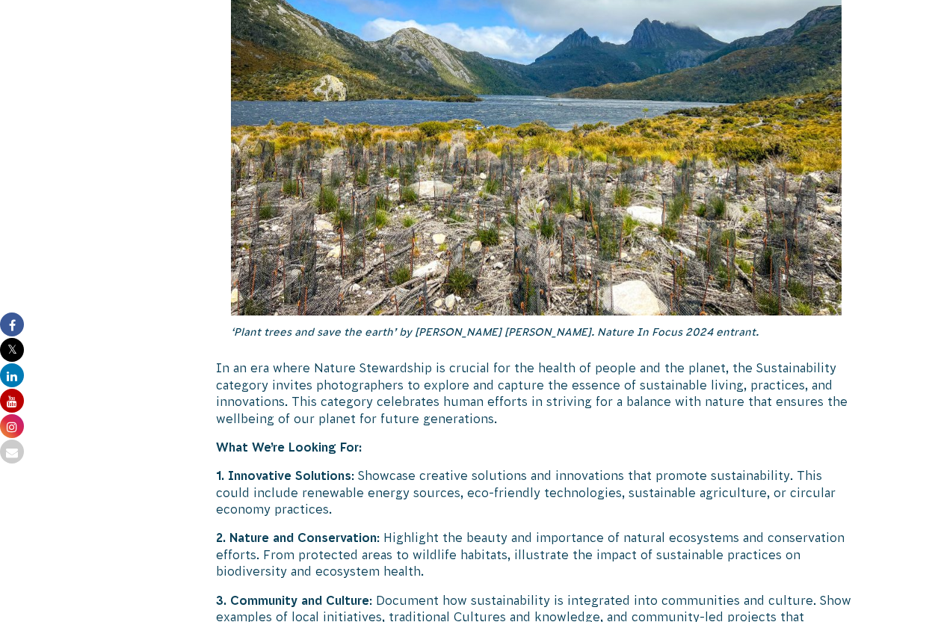
scroll to position [3686, 0]
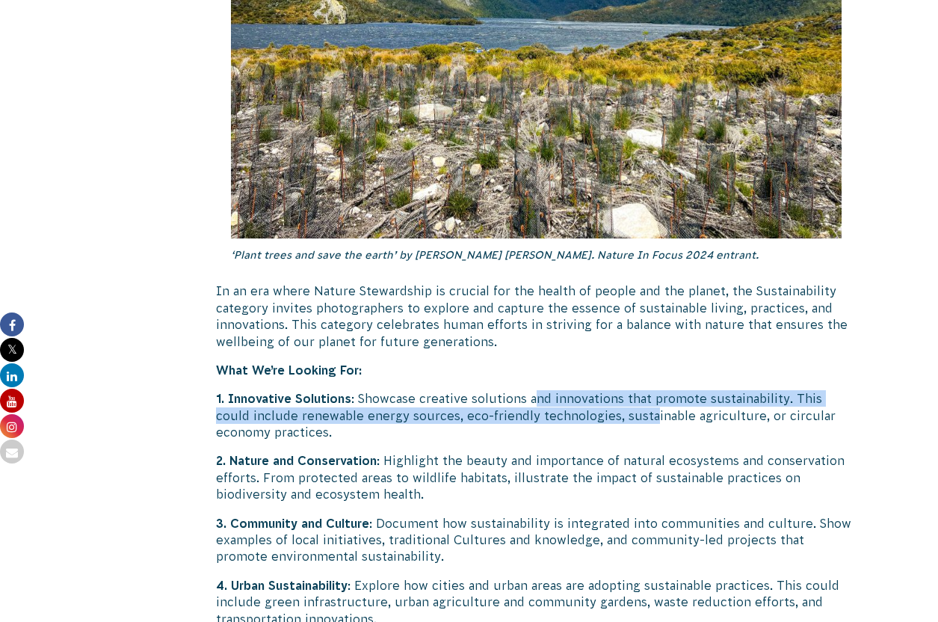
drag, startPoint x: 534, startPoint y: 367, endPoint x: 610, endPoint y: 376, distance: 77.5
click at [610, 390] on p "1. Innovative Solutions : Showcase creative solutions and innovations that prom…" at bounding box center [536, 415] width 641 height 50
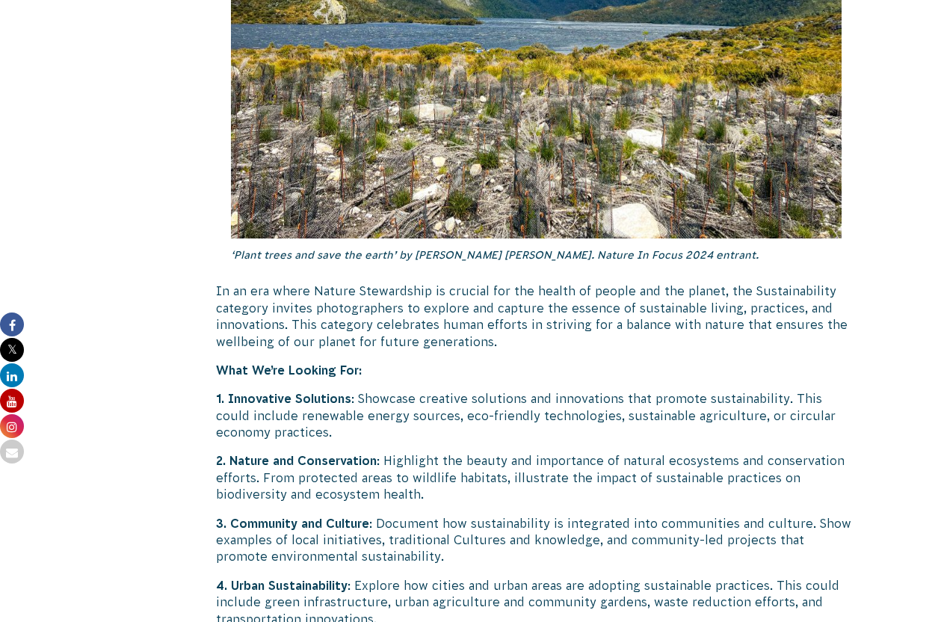
click at [610, 390] on p "1. Innovative Solutions : Showcase creative solutions and innovations that prom…" at bounding box center [536, 415] width 641 height 50
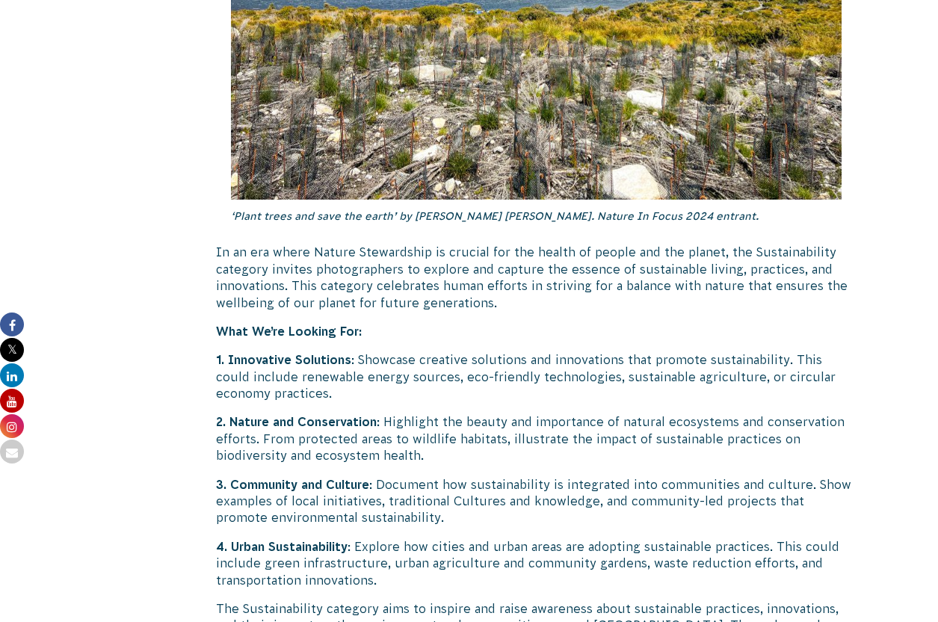
scroll to position [3739, 0]
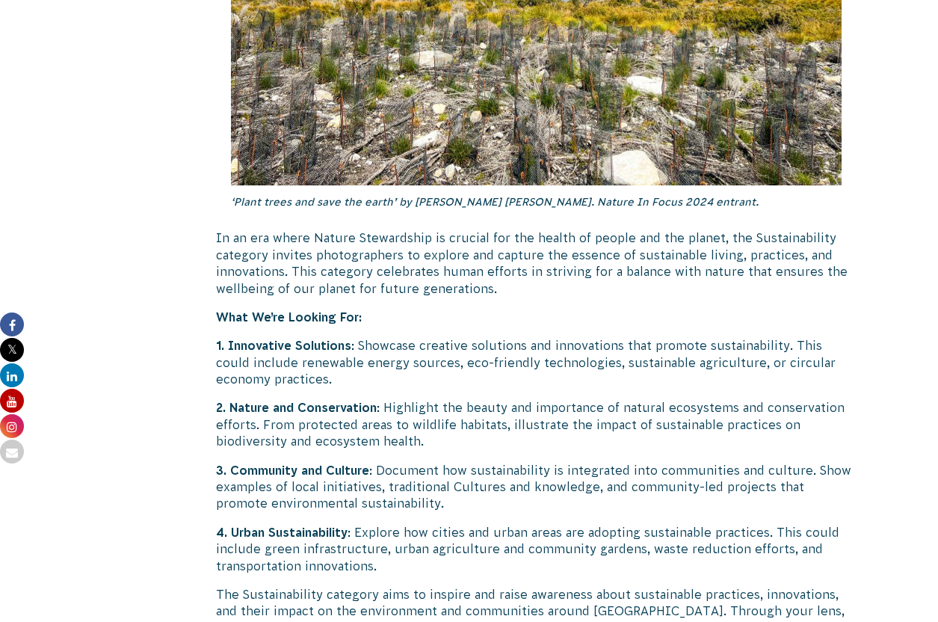
drag, startPoint x: 525, startPoint y: 377, endPoint x: 578, endPoint y: 378, distance: 53.8
click at [578, 399] on p "2. Nature and Conservation : Highlight the beauty and importance of natural eco…" at bounding box center [536, 424] width 641 height 50
drag, startPoint x: 542, startPoint y: 377, endPoint x: 406, endPoint y: 383, distance: 136.1
click at [406, 399] on p "2. Nature and Conservation : Highlight the beauty and importance of natural eco…" at bounding box center [536, 424] width 641 height 50
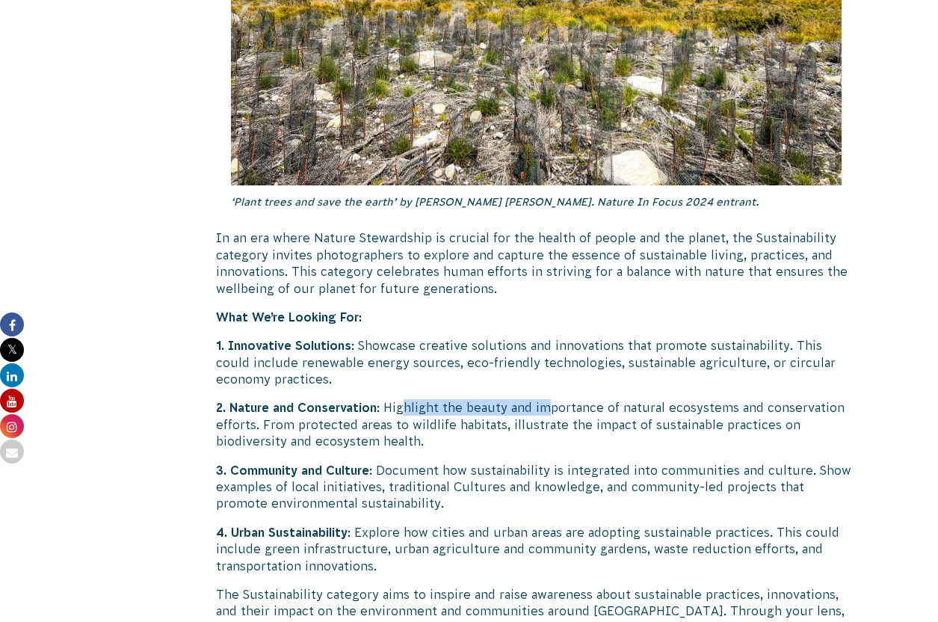
click at [406, 399] on p "2. Nature and Conservation : Highlight the beauty and importance of natural eco…" at bounding box center [536, 424] width 641 height 50
drag, startPoint x: 455, startPoint y: 433, endPoint x: 569, endPoint y: 443, distance: 114.1
click at [562, 462] on p "3. Community and Culture : Document how sustainability is integrated into commu…" at bounding box center [536, 487] width 641 height 50
click at [570, 462] on p "3. Community and Culture : Document how sustainability is integrated into commu…" at bounding box center [536, 487] width 641 height 50
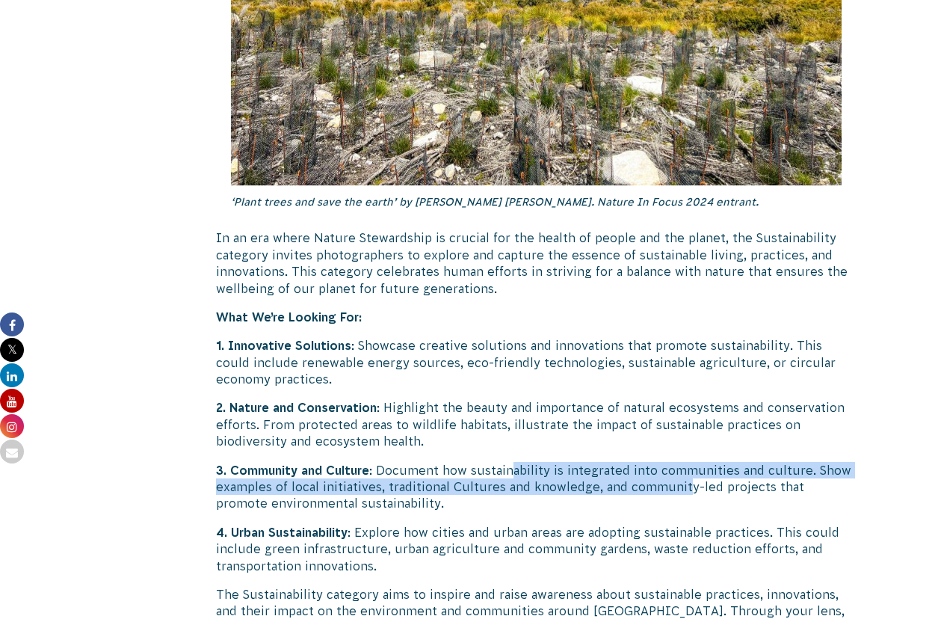
drag, startPoint x: 681, startPoint y: 451, endPoint x: 512, endPoint y: 436, distance: 170.3
click at [512, 462] on p "3. Community and Culture : Document how sustainability is integrated into commu…" at bounding box center [536, 487] width 641 height 50
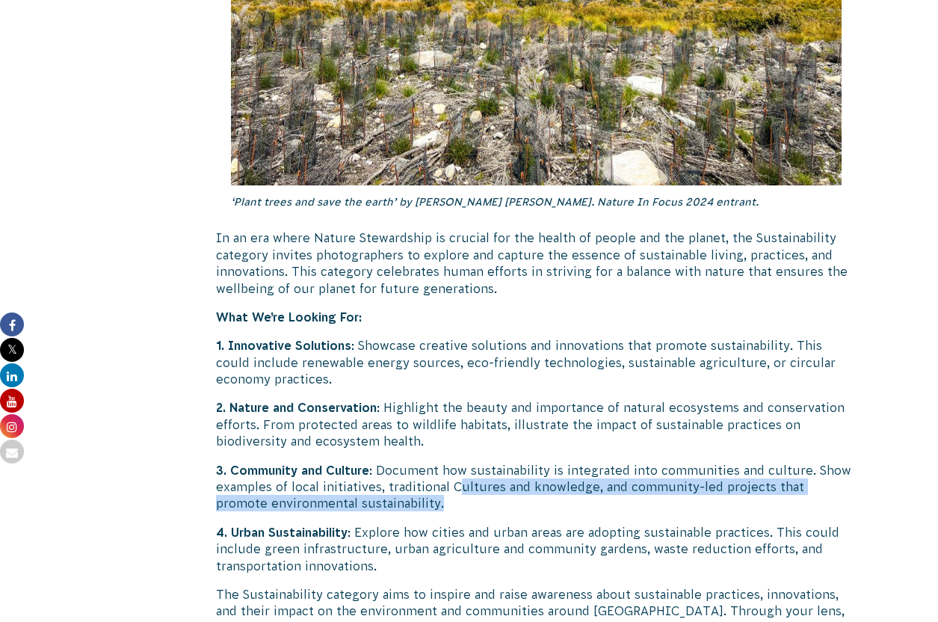
drag, startPoint x: 465, startPoint y: 461, endPoint x: 540, endPoint y: 488, distance: 80.1
click at [540, 489] on div "Return of the ‘Nature in Focus’ Photography Competition! ‘Plenty Gorge Wallaby’…" at bounding box center [536, 339] width 641 height 7413
click at [540, 488] on div "Return of the ‘Nature in Focus’ Photography Competition! ‘Plenty Gorge Wallaby’…" at bounding box center [536, 339] width 641 height 7413
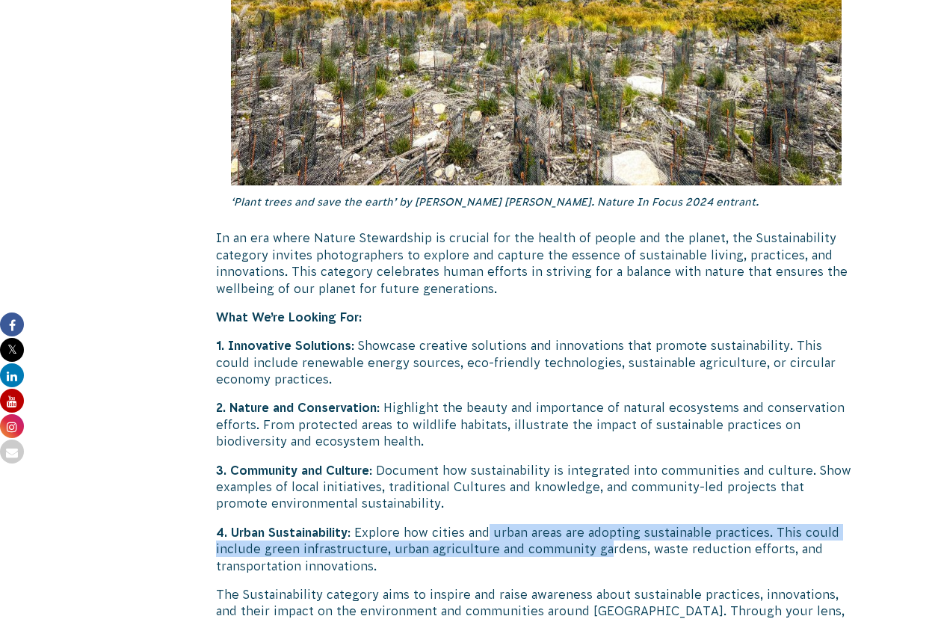
drag, startPoint x: 489, startPoint y: 505, endPoint x: 602, endPoint y: 508, distance: 112.9
click at [602, 524] on p "4. Urban Sustainability : Explore how cities and urban areas are adopting susta…" at bounding box center [536, 549] width 641 height 50
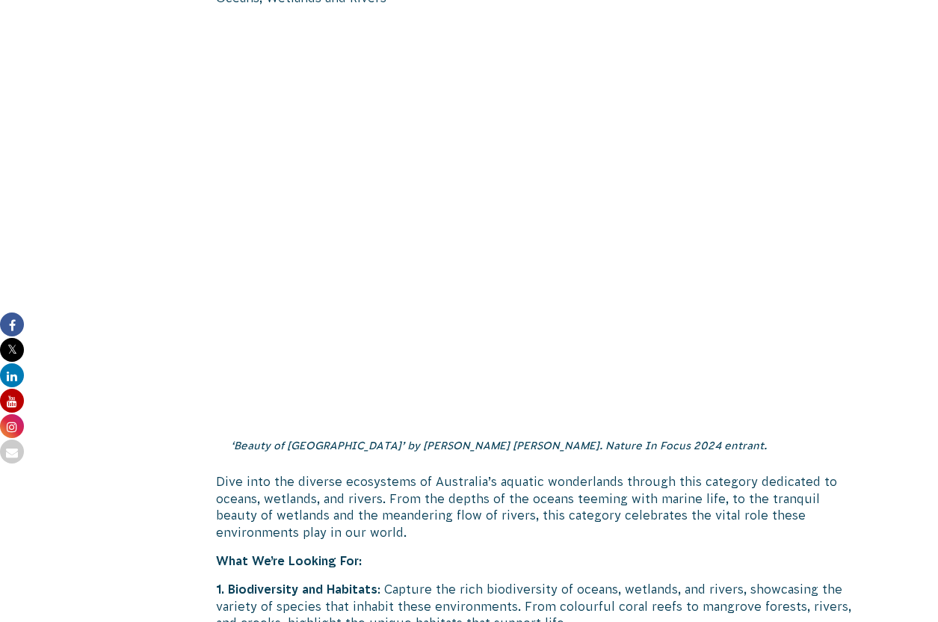
scroll to position [1945, 0]
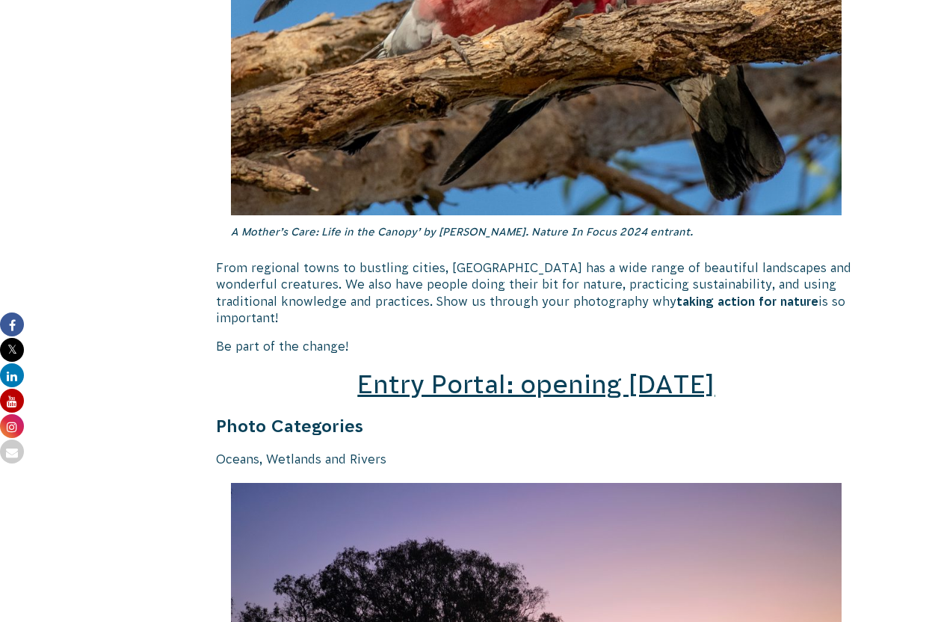
click at [475, 370] on span "Entry Portal: opening [DATE]" at bounding box center [535, 384] width 357 height 28
